Goal: Task Accomplishment & Management: Use online tool/utility

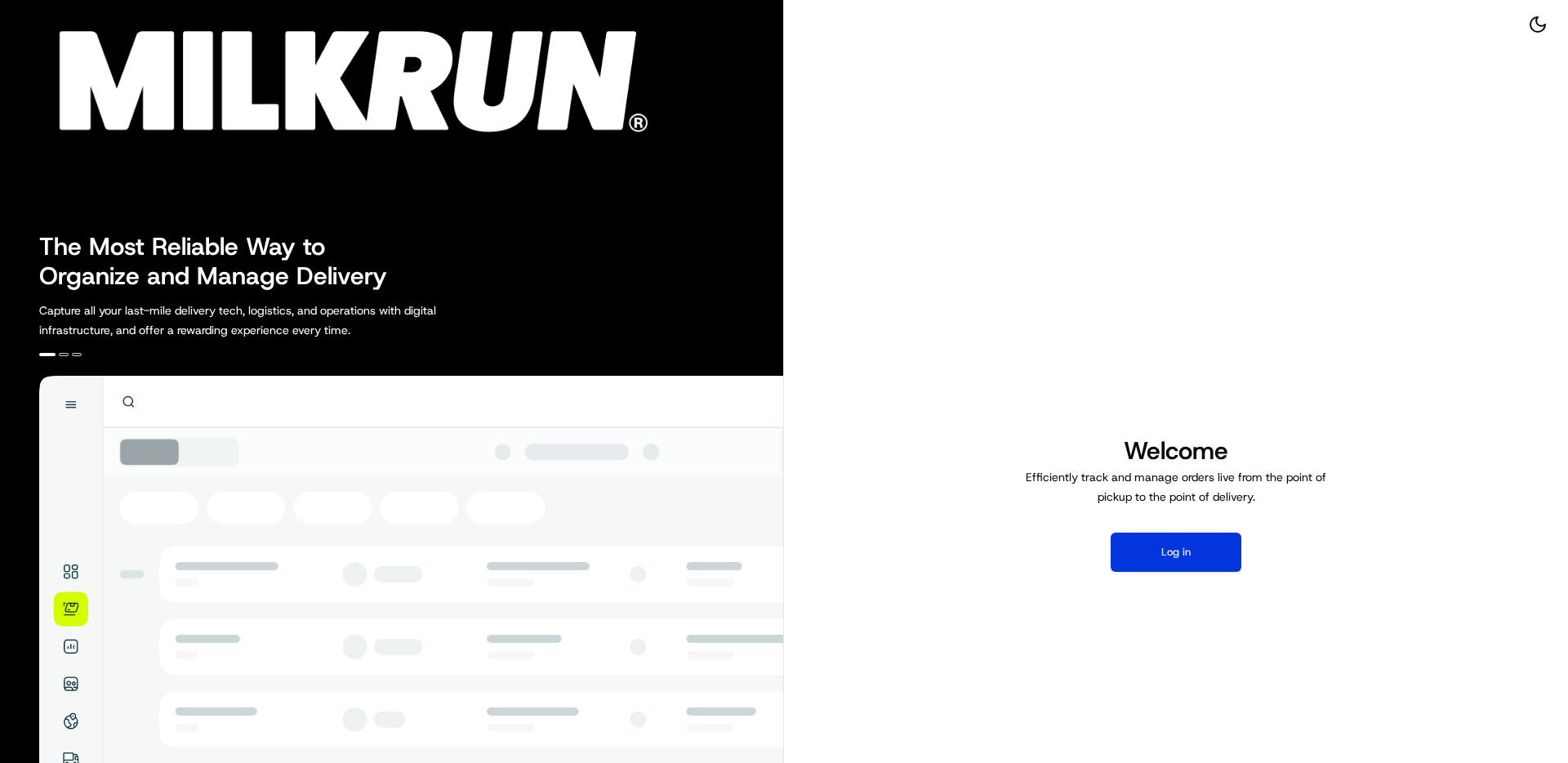
click at [1194, 544] on button "Log in" at bounding box center [1175, 552] width 130 height 39
